Goal: Task Accomplishment & Management: Manage account settings

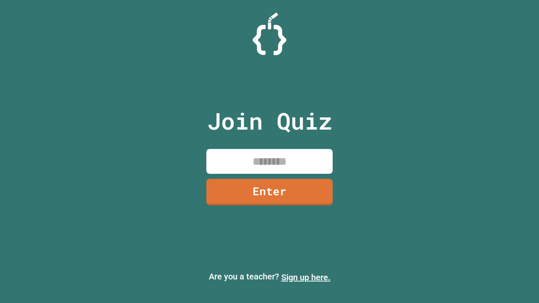
click at [306, 278] on link "Sign up here." at bounding box center [305, 278] width 49 height 10
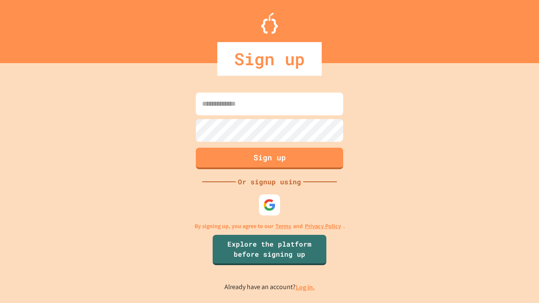
click at [306, 287] on link "Log in." at bounding box center [305, 287] width 19 height 9
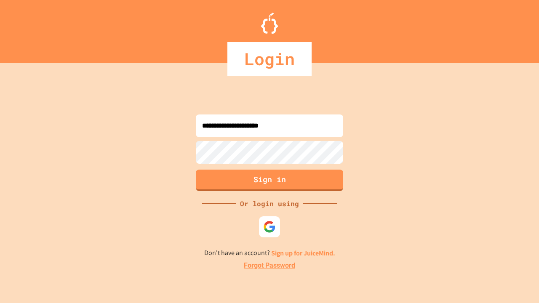
type input "**********"
